Goal: Task Accomplishment & Management: Manage account settings

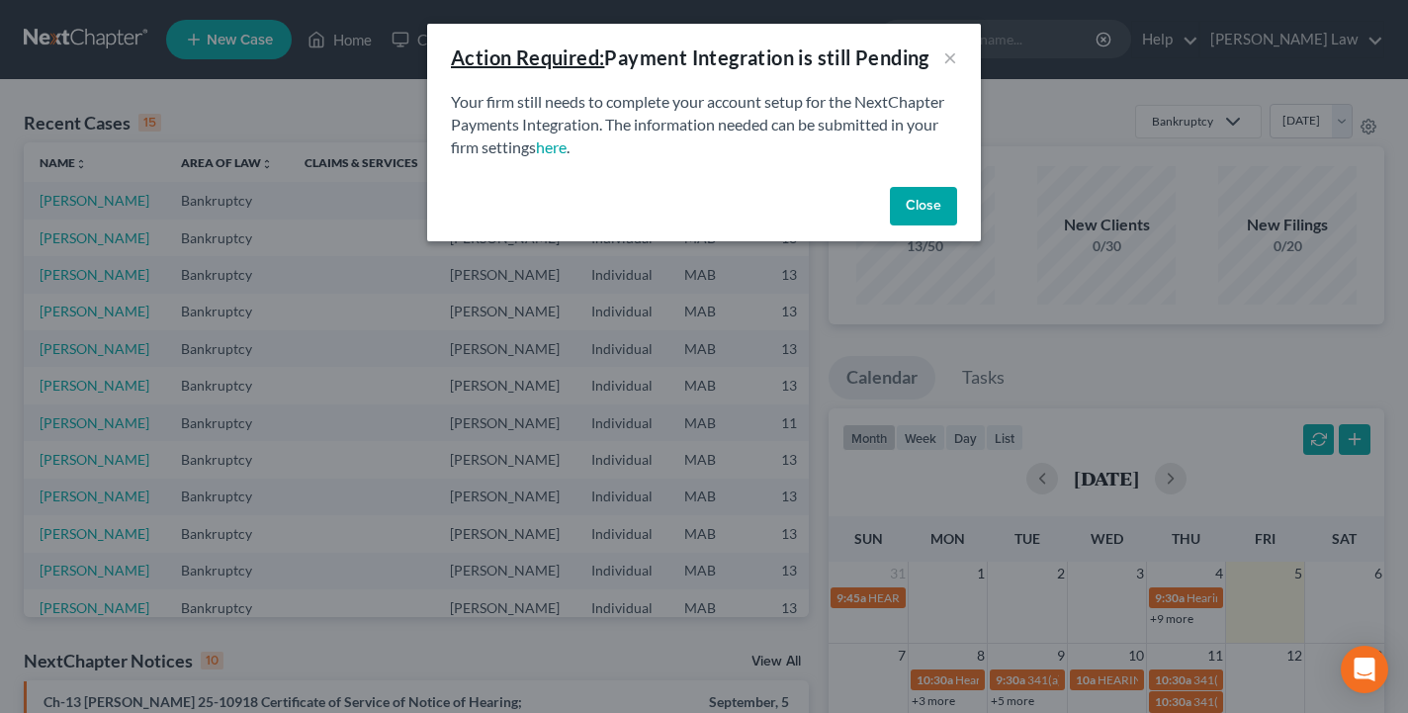
click at [922, 212] on button "Close" at bounding box center [923, 207] width 67 height 40
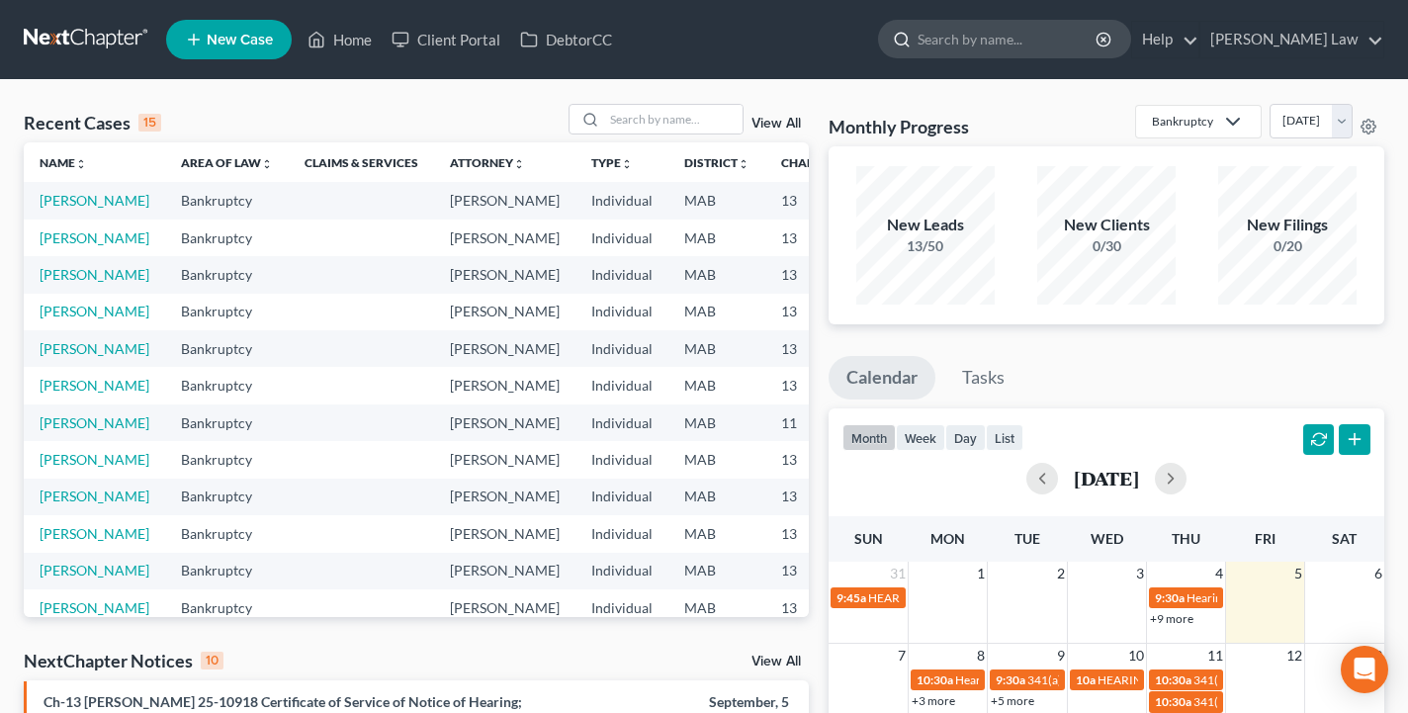
click at [1049, 49] on input "search" at bounding box center [1007, 39] width 181 height 37
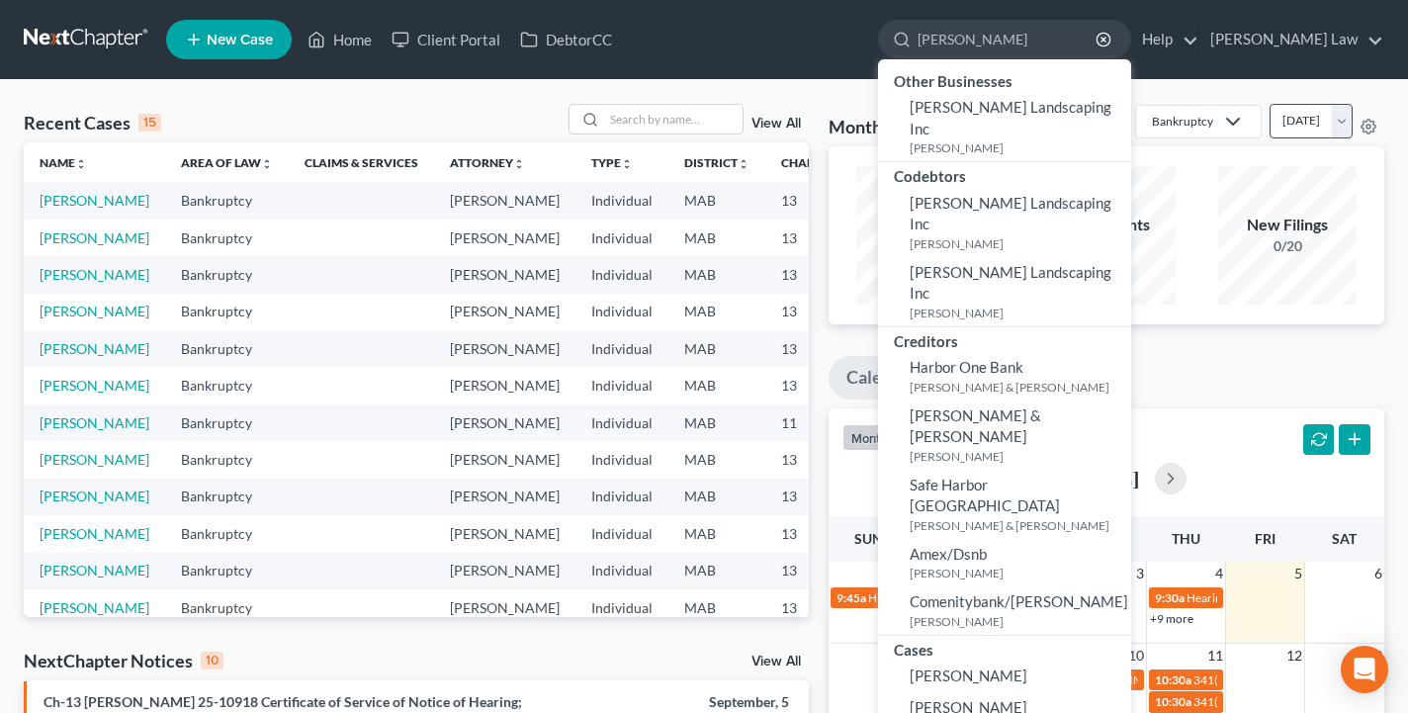
type input "[PERSON_NAME]"
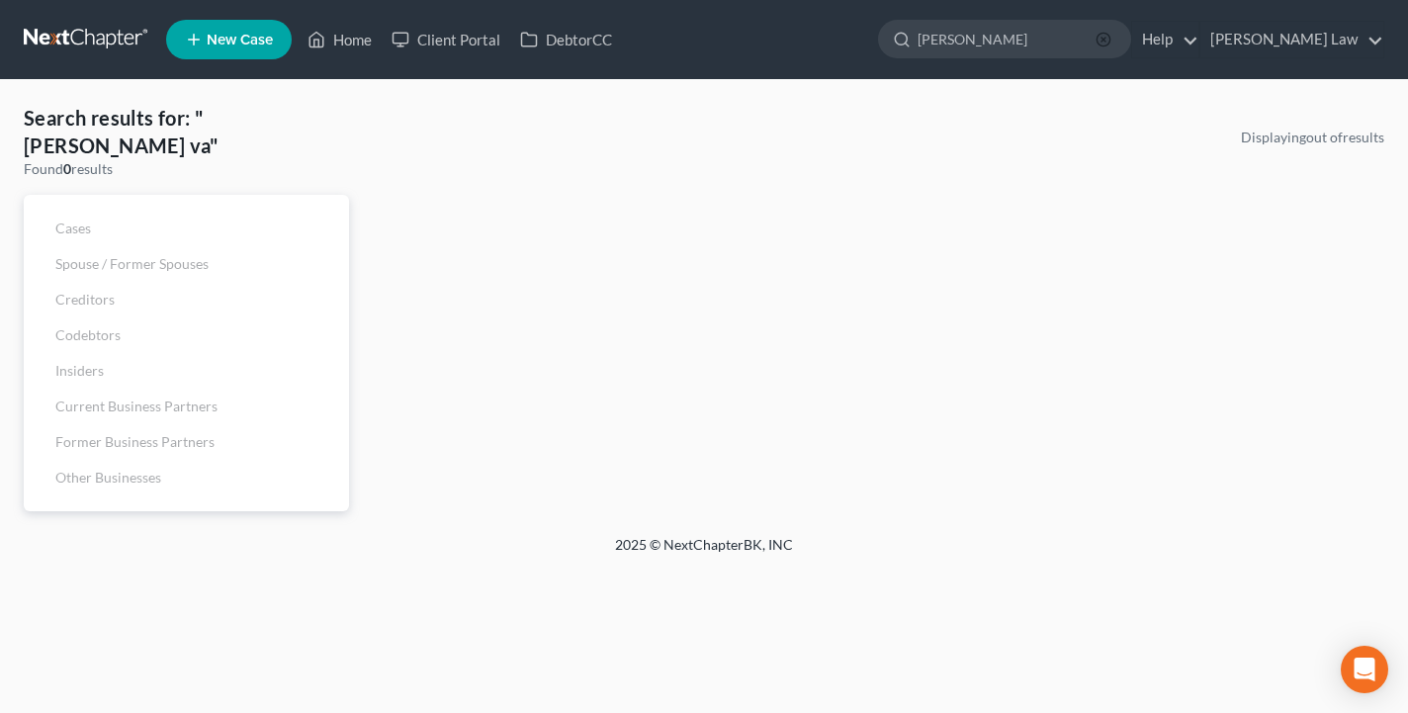
click at [1111, 43] on icon "button" at bounding box center [1103, 40] width 16 height 16
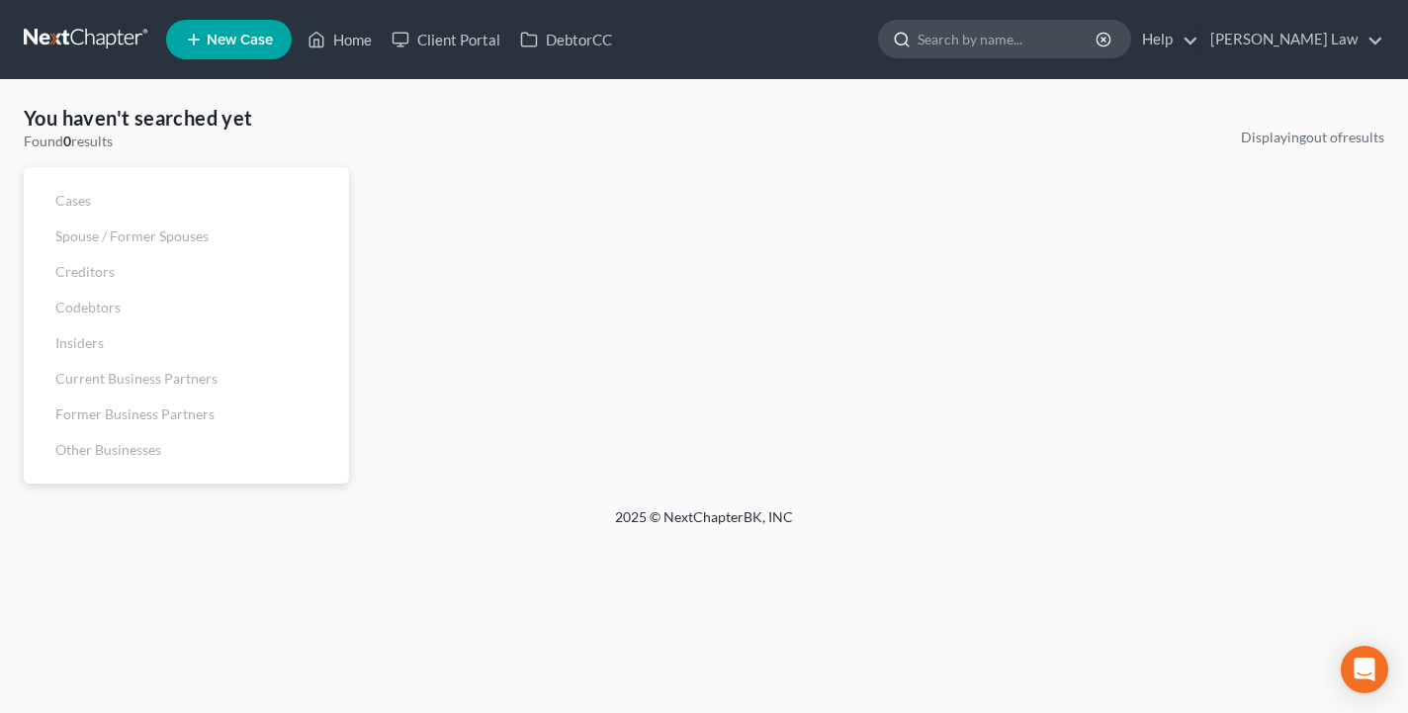
click at [1091, 43] on input "search" at bounding box center [1007, 39] width 181 height 37
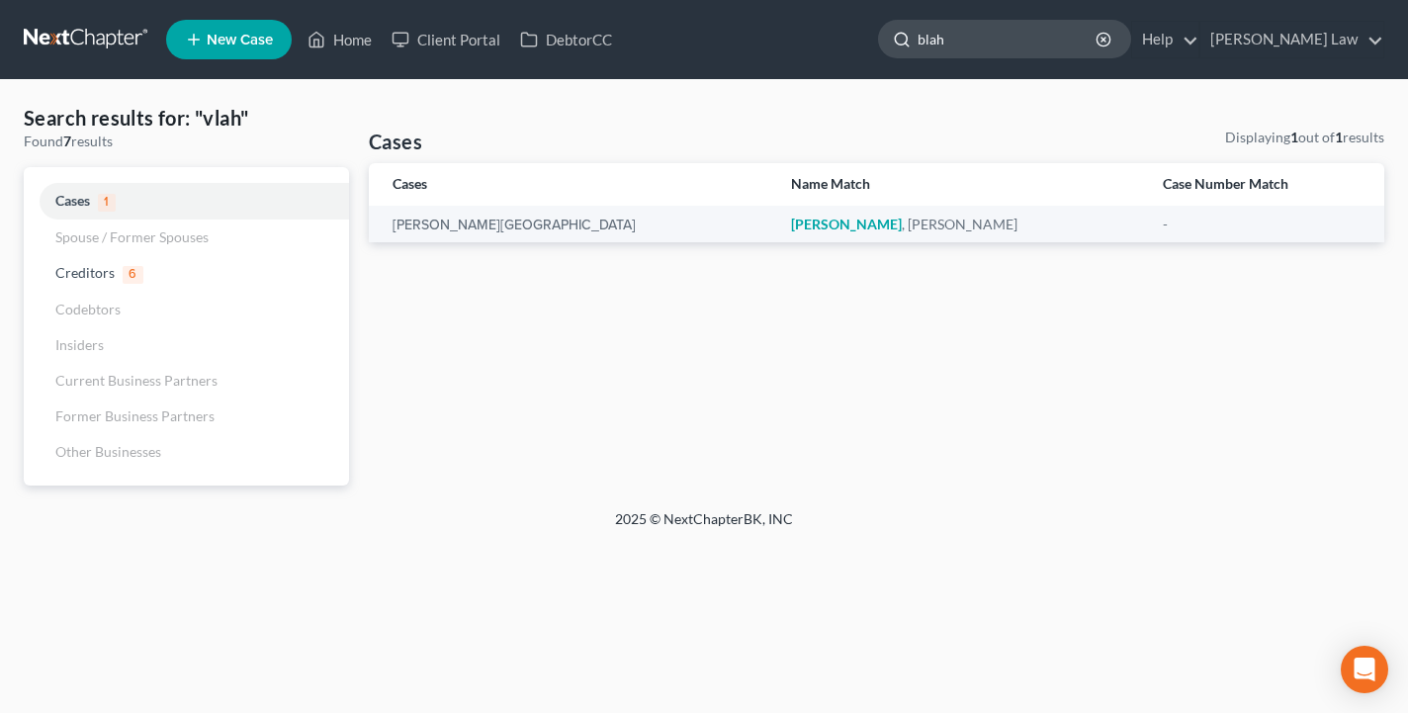
type input "blah"
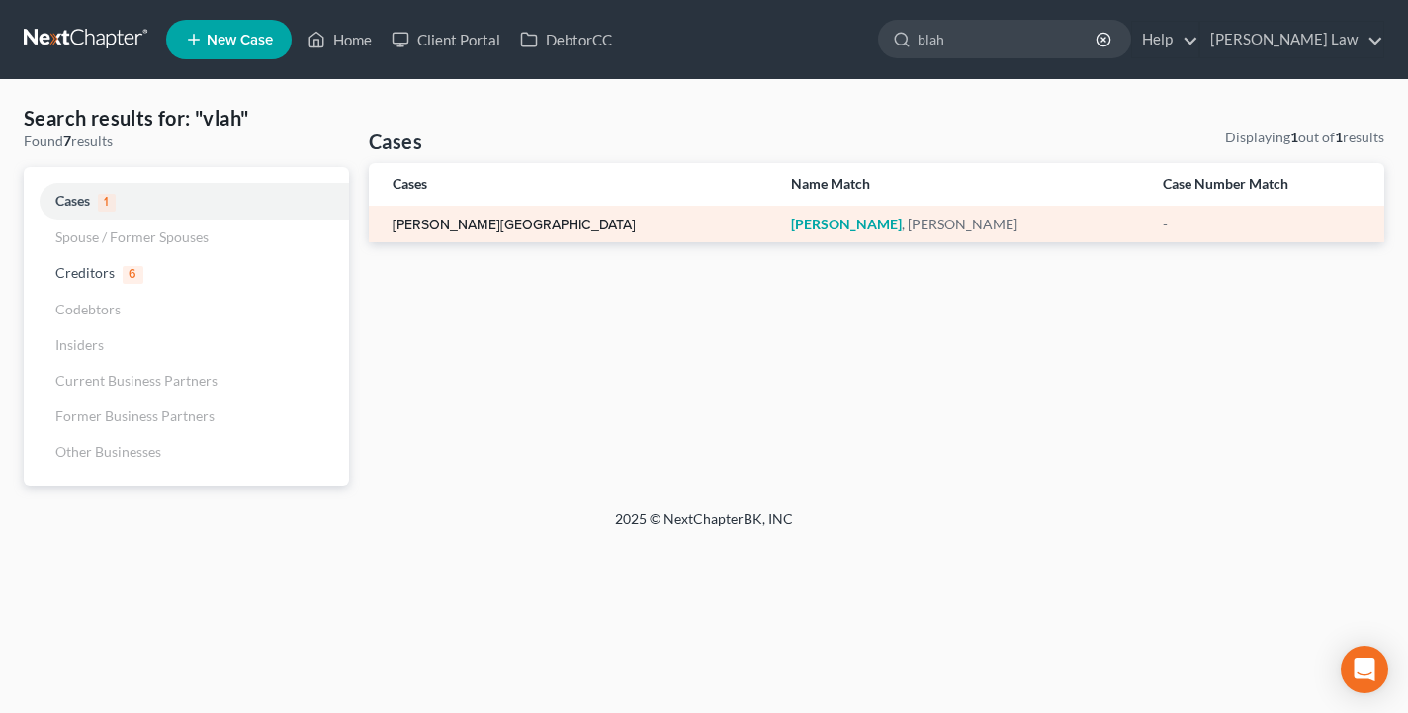
drag, startPoint x: 1091, startPoint y: 43, endPoint x: 470, endPoint y: 225, distance: 647.1
click at [470, 225] on link "[PERSON_NAME][GEOGRAPHIC_DATA]" at bounding box center [513, 225] width 243 height 14
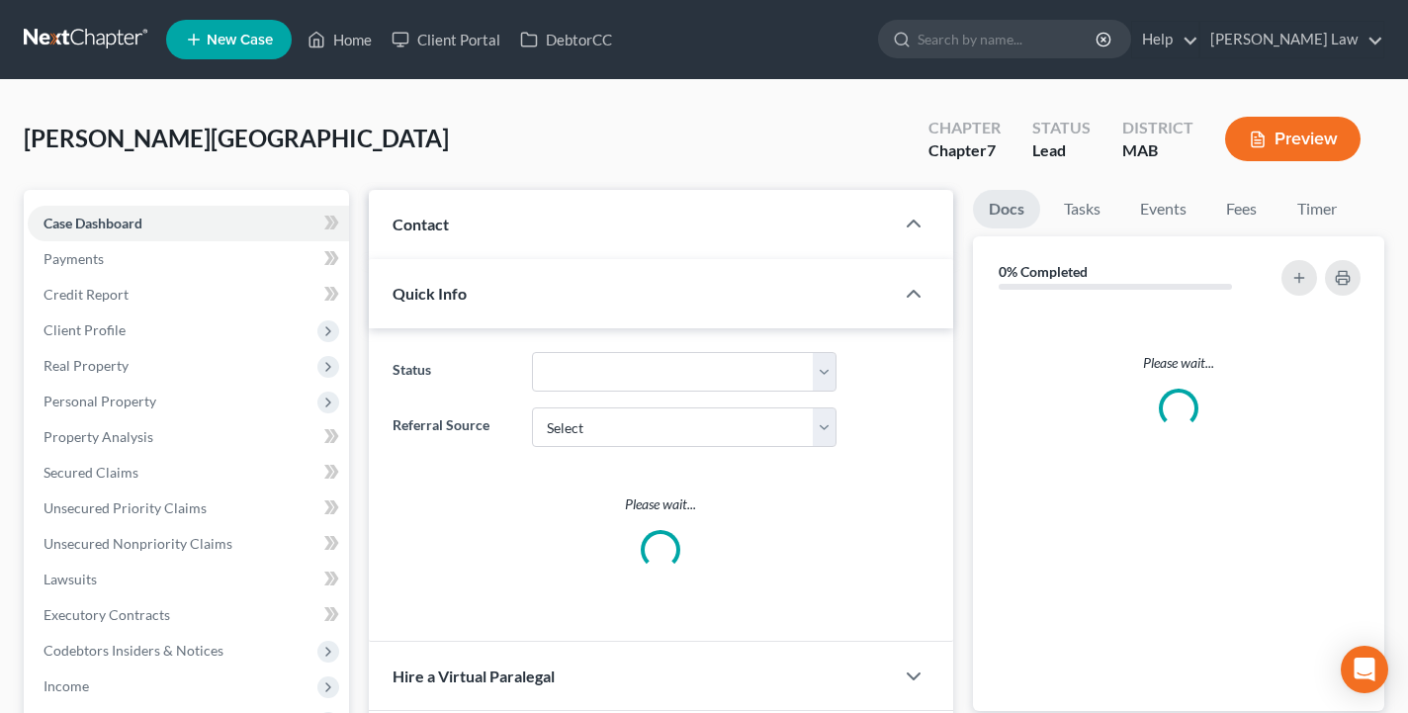
click at [0, 0] on div "Updates & News" at bounding box center [0, 0] width 0 height 0
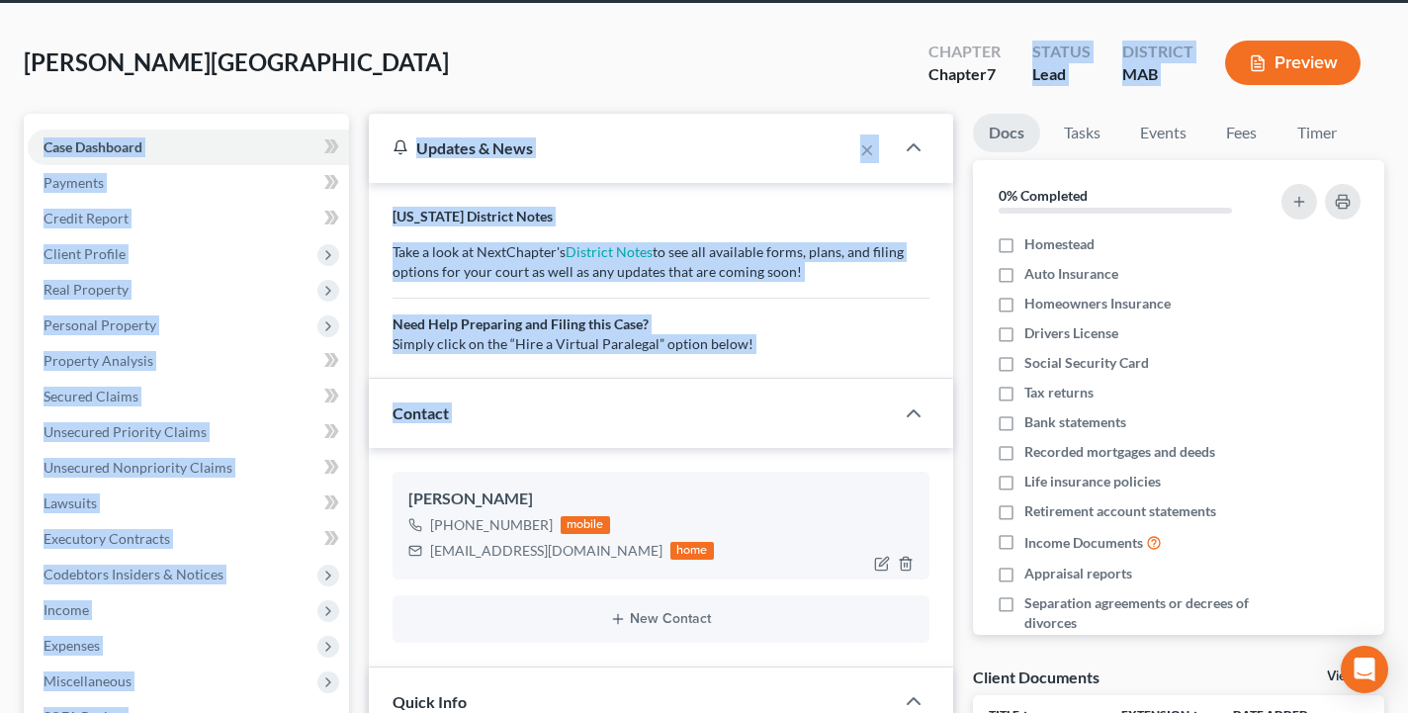
scroll to position [128, 0]
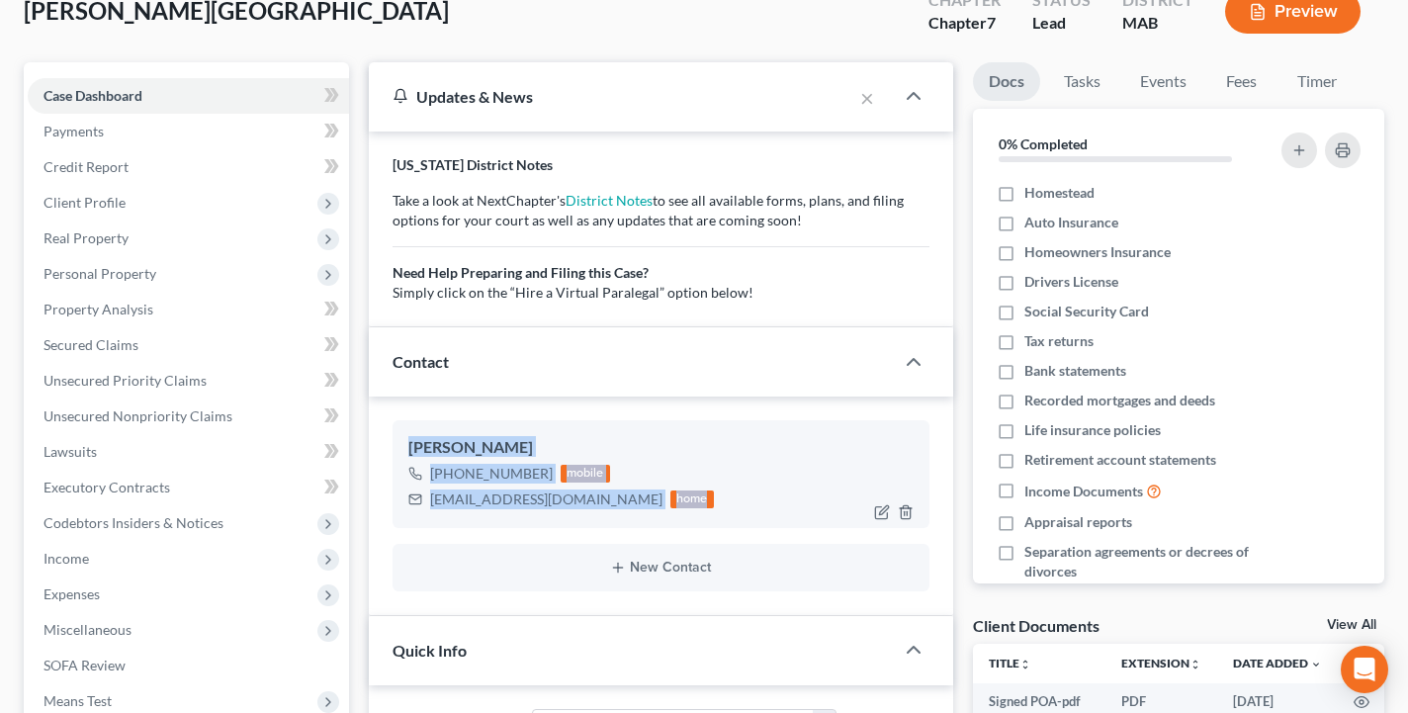
drag, startPoint x: 699, startPoint y: 536, endPoint x: 680, endPoint y: 476, distance: 62.2
click at [680, 476] on div "[PERSON_NAME] [PHONE_NUMBER] mobile [EMAIL_ADDRESS][DOMAIN_NAME] home New Conta…" at bounding box center [661, 505] width 584 height 218
click at [1244, 81] on link "Fees" at bounding box center [1241, 81] width 63 height 39
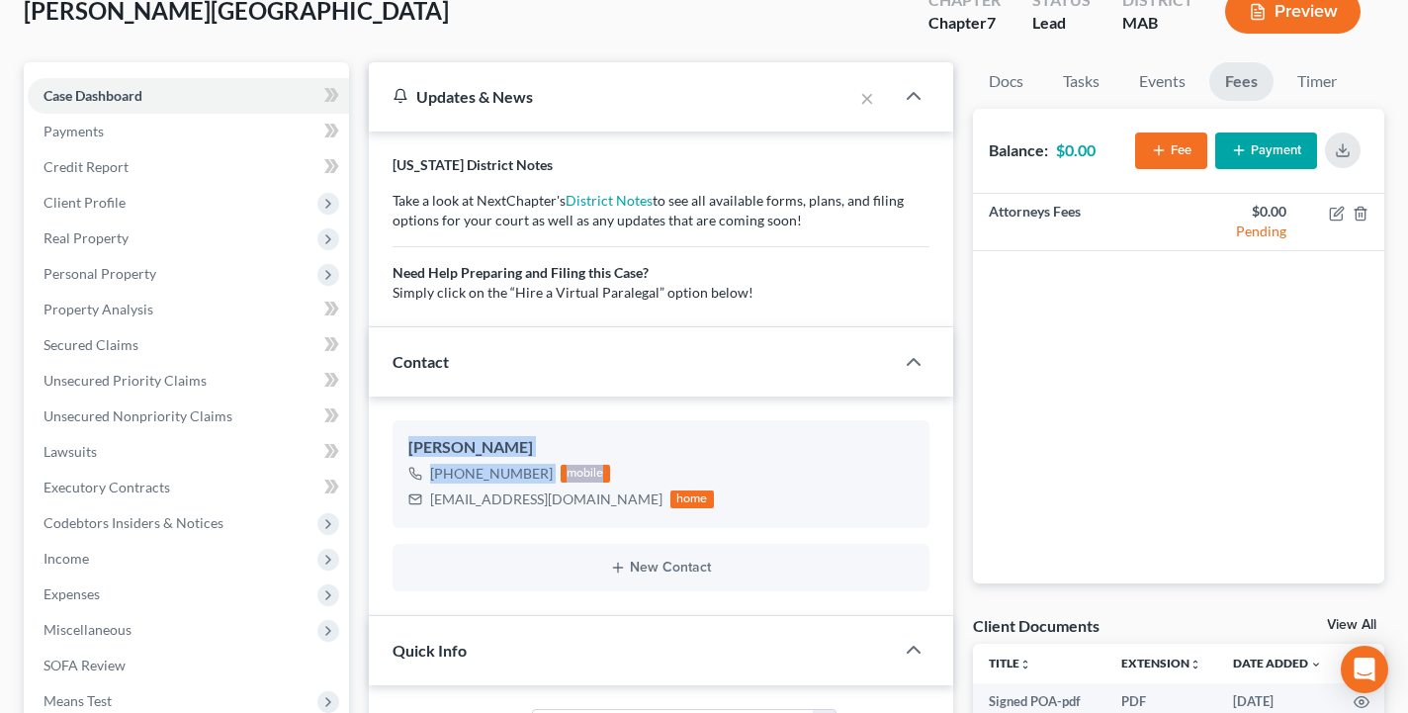
click at [1282, 161] on button "Payment" at bounding box center [1266, 150] width 102 height 37
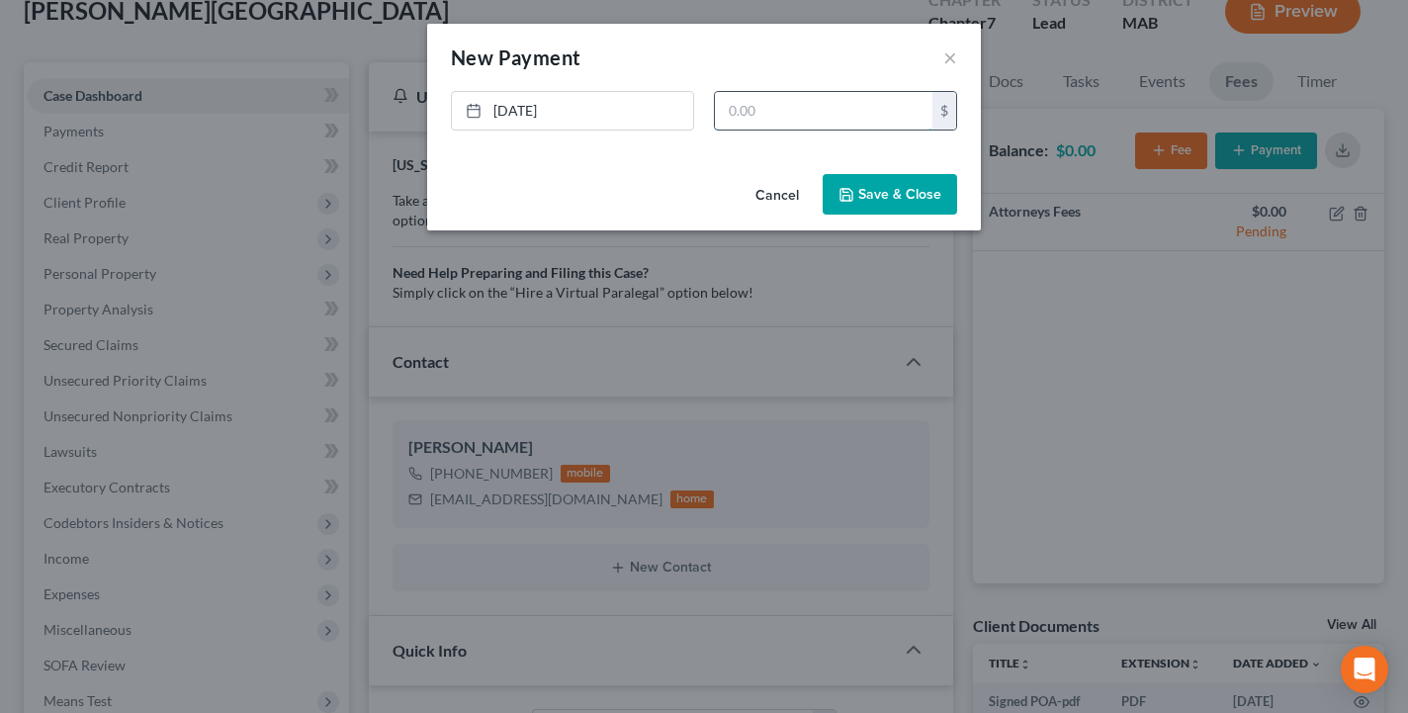
click at [811, 108] on input "text" at bounding box center [823, 111] width 217 height 38
type input "500"
click at [897, 199] on button "Save & Close" at bounding box center [889, 195] width 134 height 42
